Goal: Task Accomplishment & Management: Manage account settings

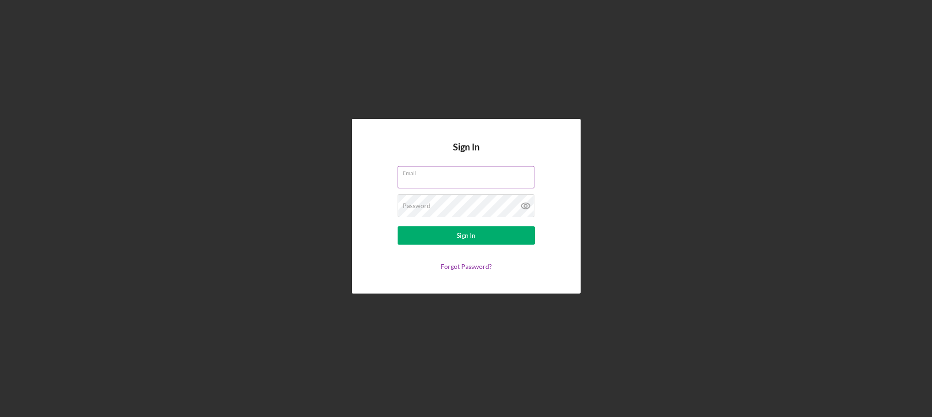
click at [430, 170] on label "Email" at bounding box center [469, 172] width 132 height 10
click at [430, 170] on input "Email" at bounding box center [466, 177] width 137 height 22
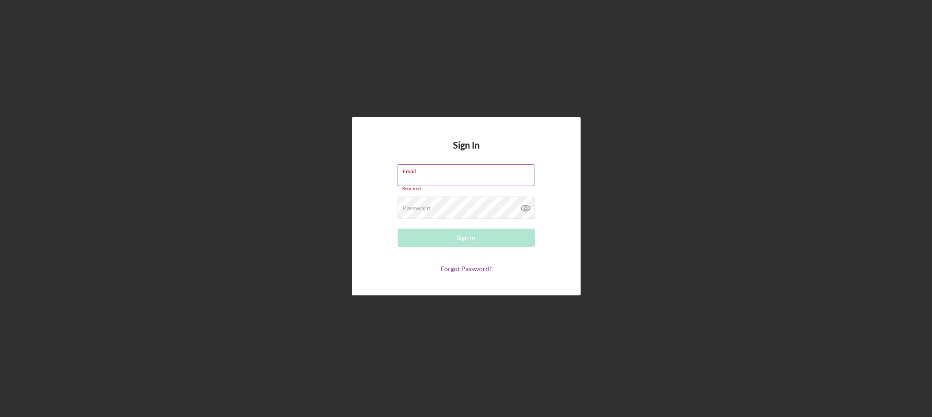
click at [424, 182] on input "Email" at bounding box center [466, 175] width 137 height 22
type input "[EMAIL_ADDRESS][DOMAIN_NAME]"
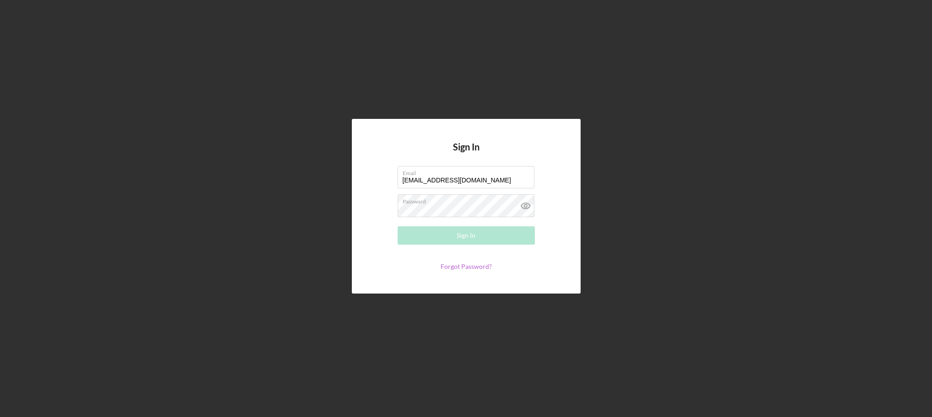
click at [486, 264] on form "Email [EMAIL_ADDRESS][DOMAIN_NAME] Password Required Sign In Forgot Password?" at bounding box center [466, 218] width 183 height 104
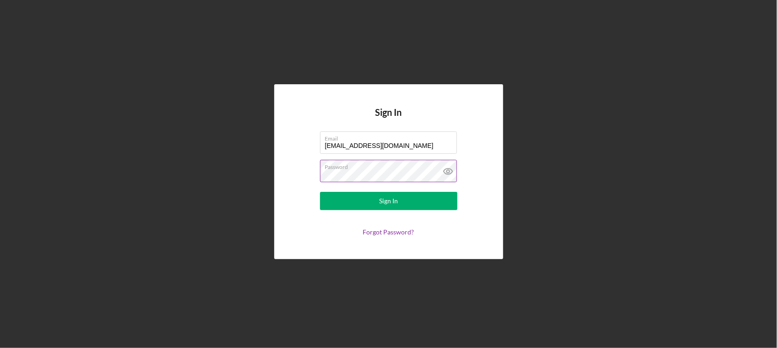
click at [411, 223] on form "Email [EMAIL_ADDRESS][DOMAIN_NAME] Password Sign In Forgot Password?" at bounding box center [388, 183] width 183 height 104
click at [447, 172] on icon at bounding box center [448, 171] width 23 height 23
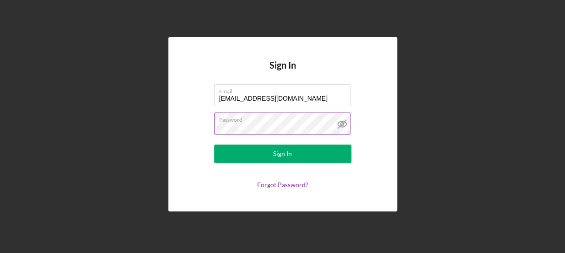
drag, startPoint x: 721, startPoint y: 0, endPoint x: 122, endPoint y: 109, distance: 608.9
click at [122, 109] on div "Sign In Email [EMAIL_ADDRESS][DOMAIN_NAME] Password Sign In Forgot Password?" at bounding box center [283, 124] width 556 height 249
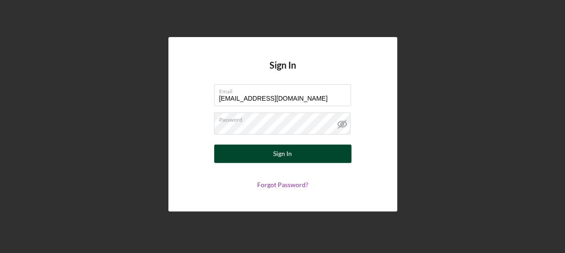
click at [281, 152] on div "Sign In" at bounding box center [282, 154] width 19 height 18
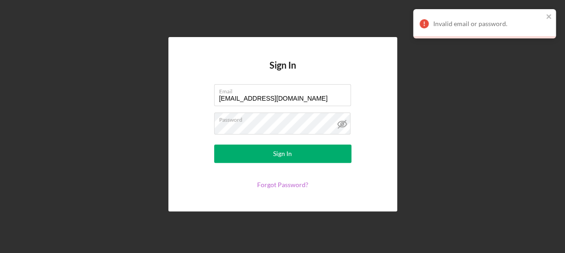
click at [300, 185] on link "Forgot Password?" at bounding box center [282, 185] width 51 height 8
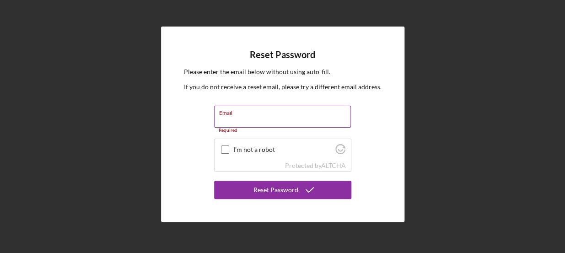
click at [284, 114] on label "Email" at bounding box center [285, 111] width 132 height 10
click at [284, 114] on input "Email" at bounding box center [282, 117] width 137 height 22
click at [232, 114] on label "Email" at bounding box center [285, 111] width 132 height 10
click at [232, 114] on input "Email" at bounding box center [282, 117] width 137 height 22
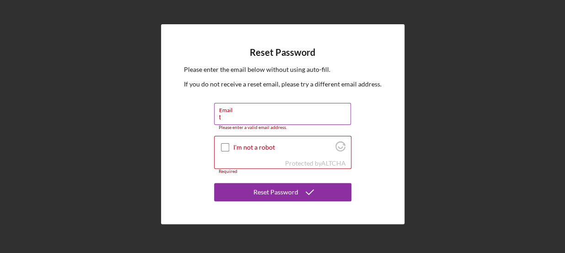
type input "[EMAIL_ADDRESS][DOMAIN_NAME]"
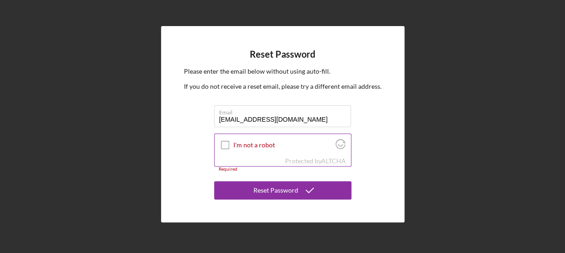
click at [224, 145] on input "I'm not a robot" at bounding box center [225, 145] width 8 height 8
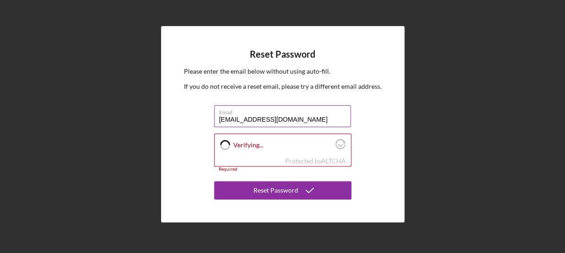
checkbox input "true"
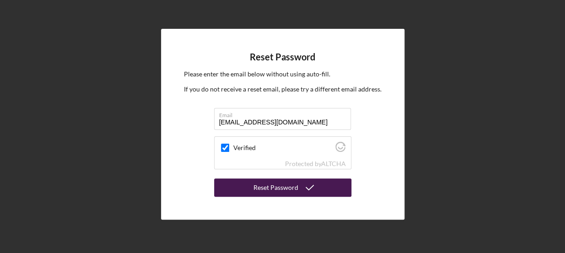
click at [287, 183] on div "Reset Password" at bounding box center [276, 187] width 45 height 18
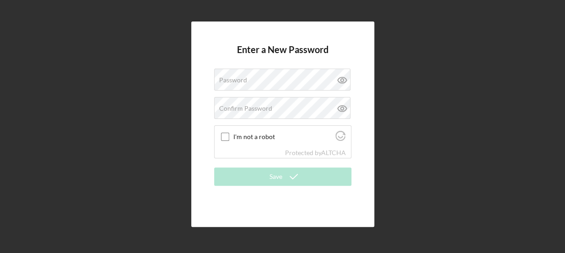
click at [390, 100] on div "Enter a New Password Password Confirm Password I'm not a robot Protected by ALT…" at bounding box center [283, 124] width 556 height 249
click at [233, 77] on label "Password" at bounding box center [233, 79] width 28 height 7
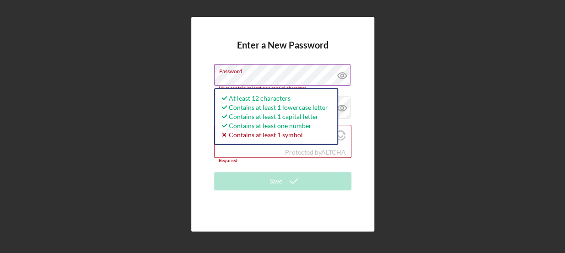
click at [303, 70] on label "Password" at bounding box center [285, 70] width 132 height 10
click at [342, 73] on icon at bounding box center [341, 76] width 9 height 6
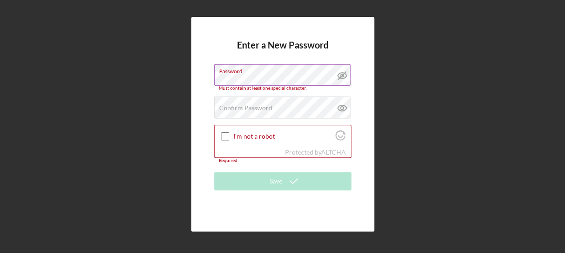
click at [302, 74] on label "Password" at bounding box center [285, 70] width 132 height 10
click at [278, 67] on label "Password" at bounding box center [285, 70] width 132 height 10
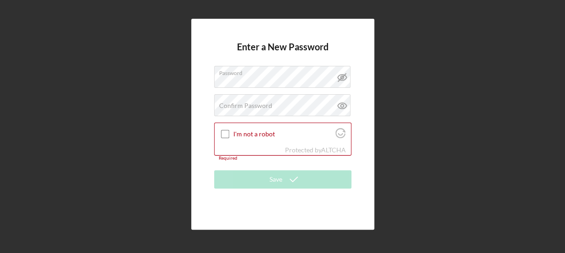
click at [406, 73] on div "Enter a New Password Password Confirm Password Passwords do not match. I'm not …" at bounding box center [283, 124] width 556 height 249
click at [262, 105] on label "Confirm Password" at bounding box center [245, 105] width 53 height 7
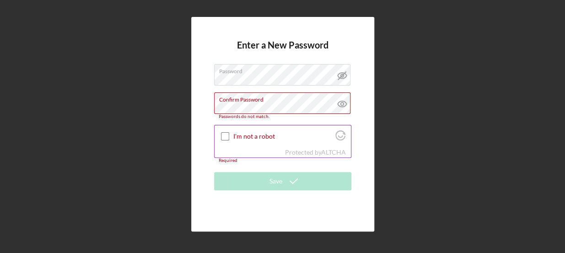
click at [226, 133] on input "I'm not a robot" at bounding box center [225, 136] width 8 height 8
checkbox input "true"
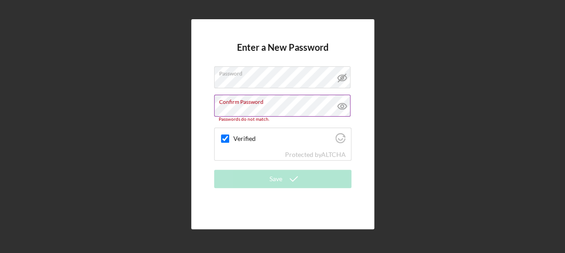
click at [344, 105] on icon at bounding box center [342, 106] width 23 height 23
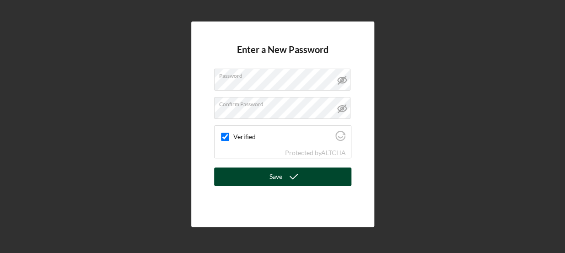
click at [307, 177] on button "Save" at bounding box center [282, 177] width 137 height 18
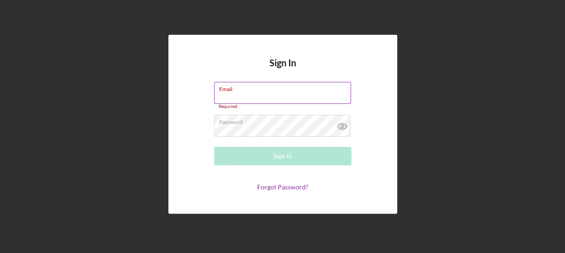
click at [324, 100] on input "Email" at bounding box center [282, 93] width 137 height 22
click at [403, 128] on div "Sign In Email Required Password Sign In Forgot Password?" at bounding box center [283, 124] width 556 height 249
click at [305, 86] on div "Email Required" at bounding box center [282, 95] width 137 height 27
type input "[EMAIL_ADDRESS][DOMAIN_NAME]"
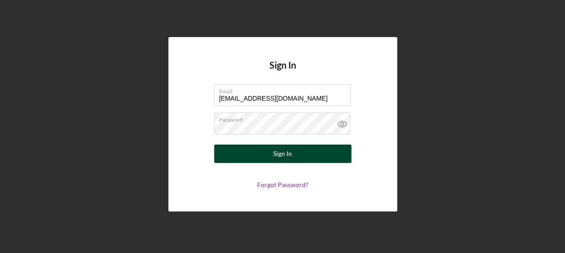
click at [285, 158] on div "Sign In" at bounding box center [282, 154] width 19 height 18
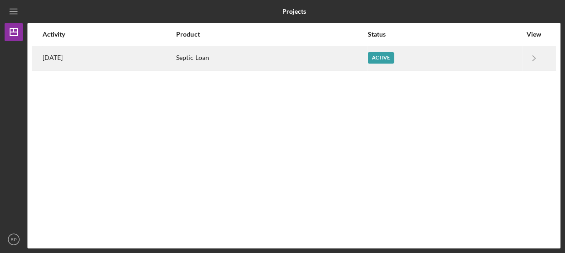
click at [388, 52] on div "Active" at bounding box center [381, 57] width 26 height 11
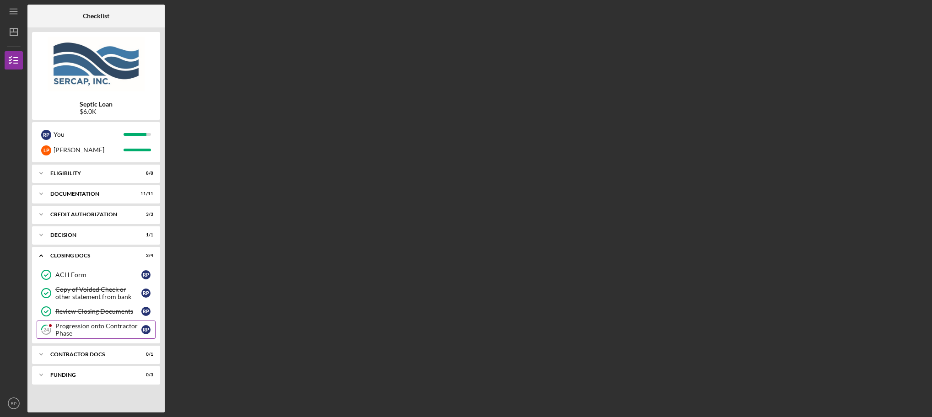
drag, startPoint x: 519, startPoint y: 4, endPoint x: 84, endPoint y: 327, distance: 541.5
click at [84, 253] on div "Progression onto Contractor Phase" at bounding box center [98, 330] width 86 height 15
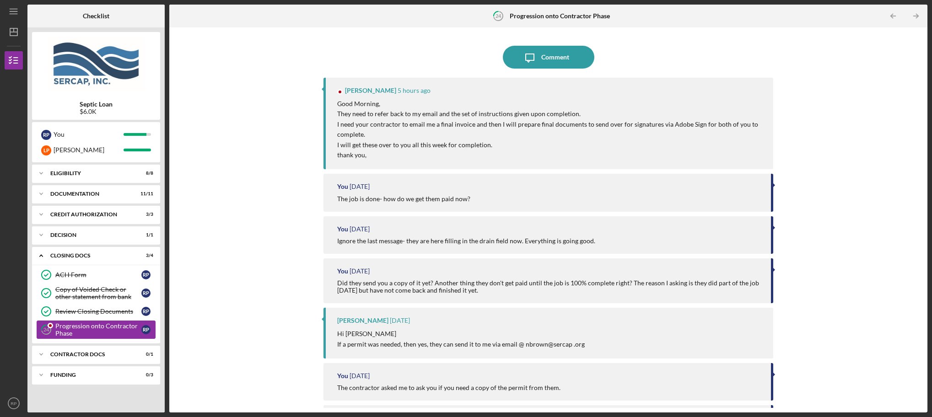
click at [99, 253] on div "Progression onto Contractor Phase" at bounding box center [98, 330] width 86 height 15
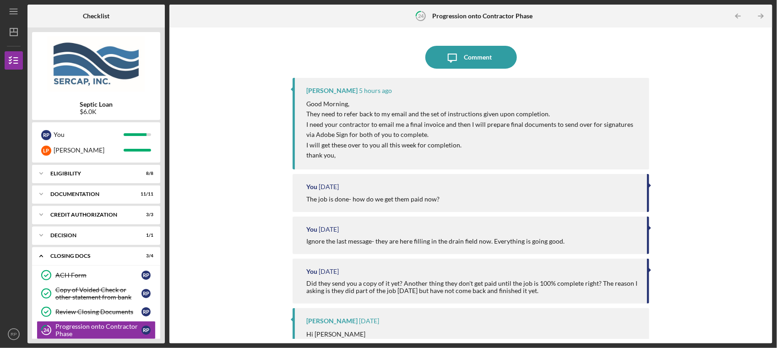
drag, startPoint x: 841, startPoint y: 3, endPoint x: 230, endPoint y: 127, distance: 623.5
click at [230, 127] on div "Icon/Message Comment Nastassia Brown 5 hours ago Good Morning, They need to ref…" at bounding box center [471, 185] width 594 height 307
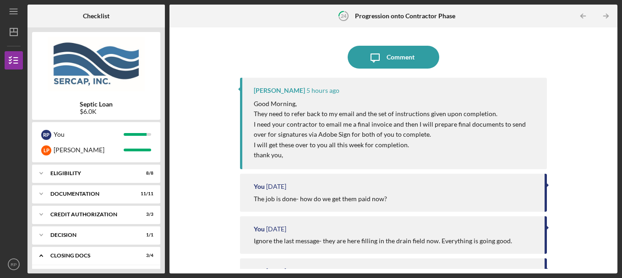
drag, startPoint x: 713, startPoint y: 0, endPoint x: 209, endPoint y: 89, distance: 511.8
click at [209, 89] on div "Icon/Message Comment Nastassia Brown 5 hours ago Good Morning, They need to ref…" at bounding box center [393, 150] width 438 height 237
